Goal: Browse casually

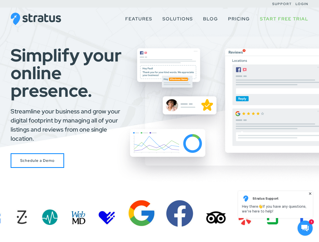
click at [159, 121] on div "Simplify your online presence. Streamline your business and grow your digital f…" at bounding box center [159, 107] width 319 height 122
click at [305, 228] on use at bounding box center [304, 228] width 7 height 7
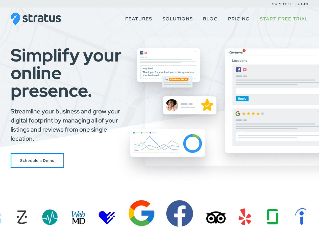
click at [314, 237] on body at bounding box center [275, 213] width 77 height 47
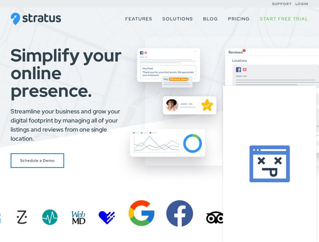
click at [275, 205] on div at bounding box center [269, 164] width 93 height 156
